Goal: Navigation & Orientation: Find specific page/section

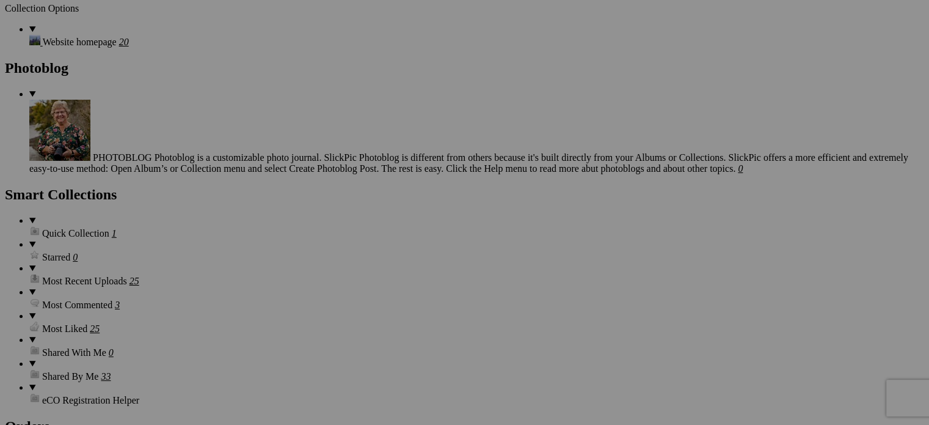
scroll to position [2553, 0]
